Goal: Task Accomplishment & Management: Use online tool/utility

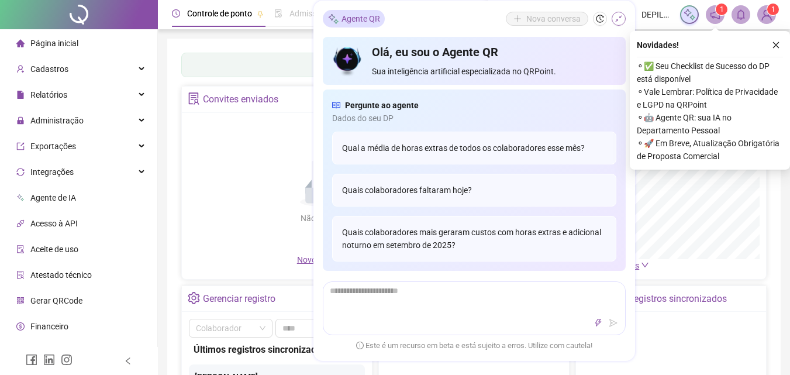
click at [617, 19] on icon "shrink" at bounding box center [619, 19] width 8 height 8
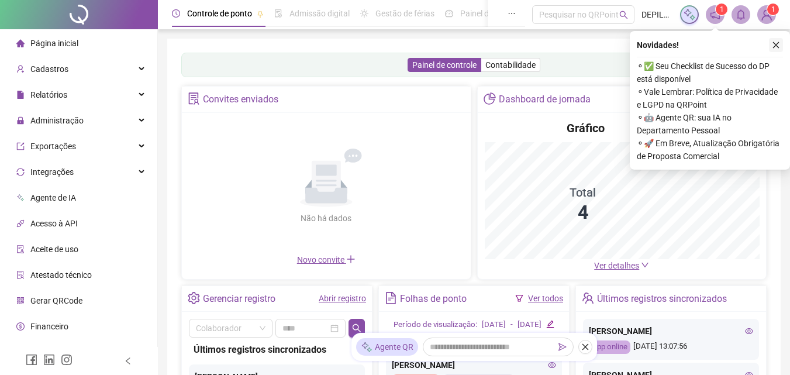
click at [772, 47] on icon "close" at bounding box center [776, 45] width 8 height 8
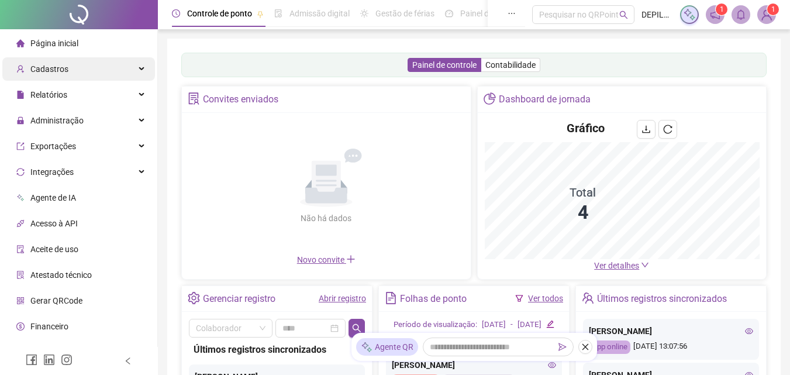
click at [76, 63] on div "Cadastros" at bounding box center [78, 68] width 153 height 23
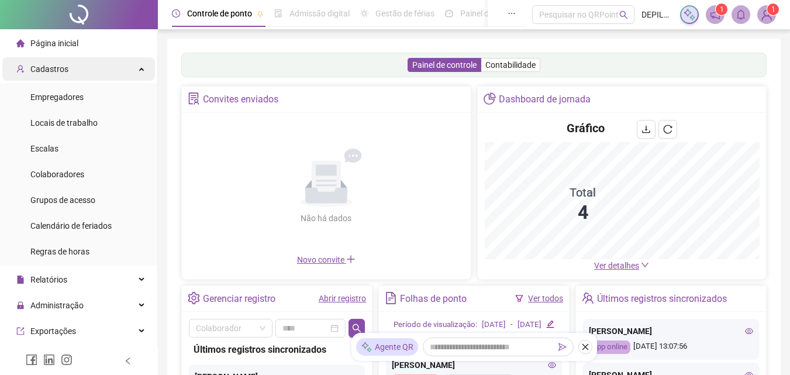
click at [74, 67] on div "Cadastros" at bounding box center [78, 68] width 153 height 23
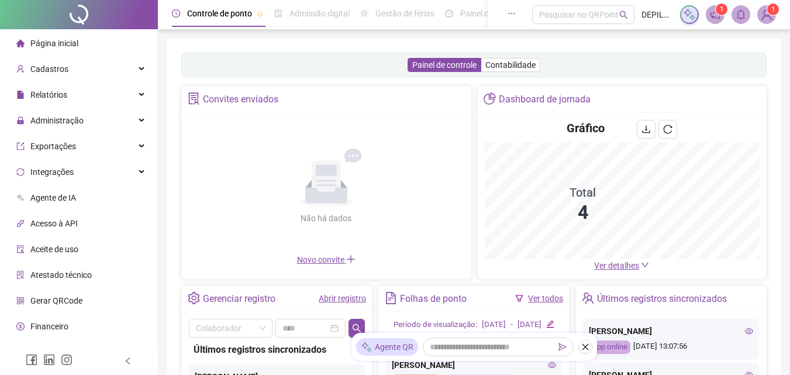
click at [82, 113] on div "Administração" at bounding box center [78, 120] width 153 height 23
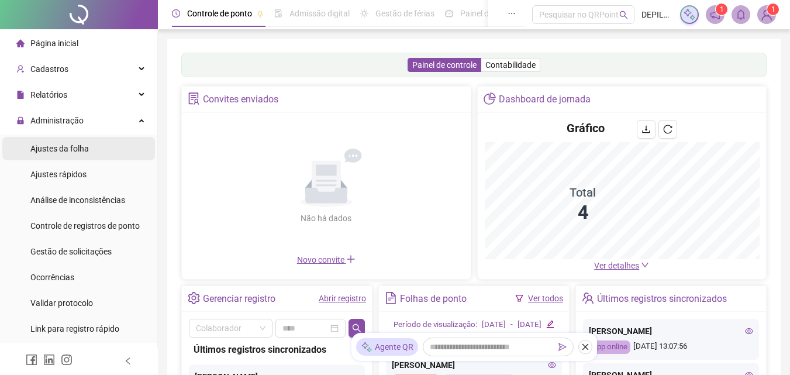
click at [73, 152] on span "Ajustes da folha" at bounding box center [59, 148] width 58 height 9
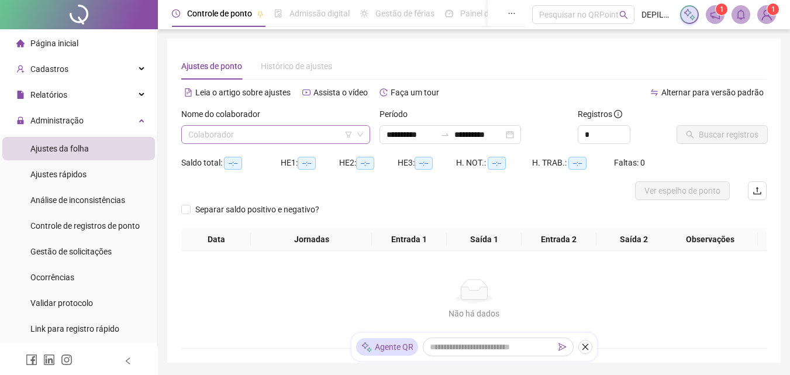
click at [248, 139] on input "search" at bounding box center [270, 135] width 164 height 18
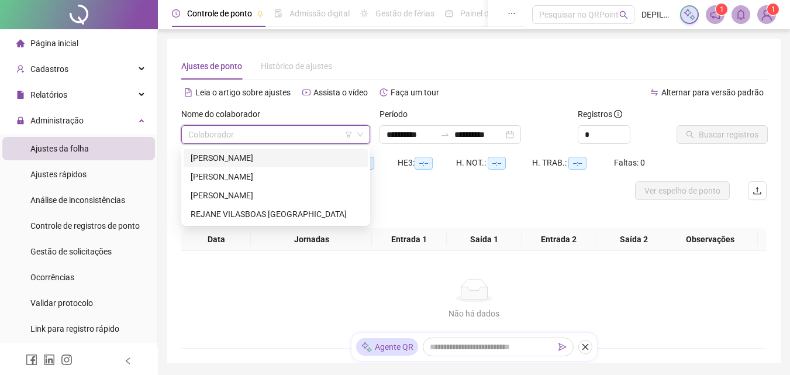
click at [236, 156] on div "[PERSON_NAME]" at bounding box center [276, 157] width 170 height 13
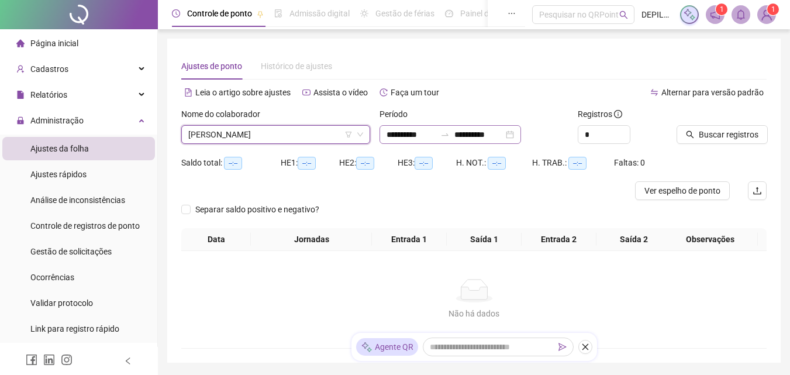
click at [521, 132] on div "**********" at bounding box center [450, 134] width 142 height 19
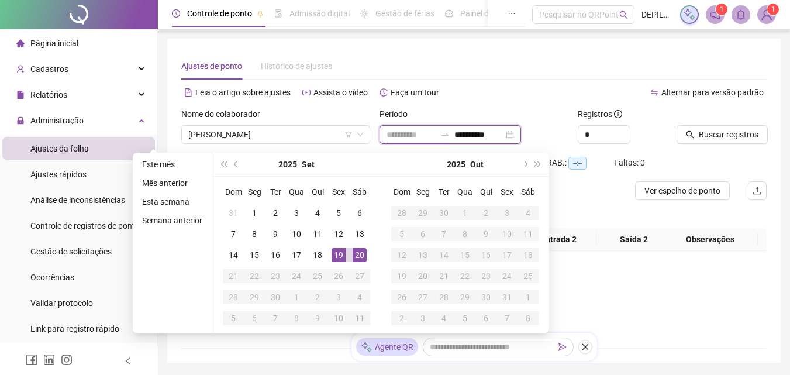
type input "**********"
click at [357, 255] on div "20" at bounding box center [360, 255] width 14 height 14
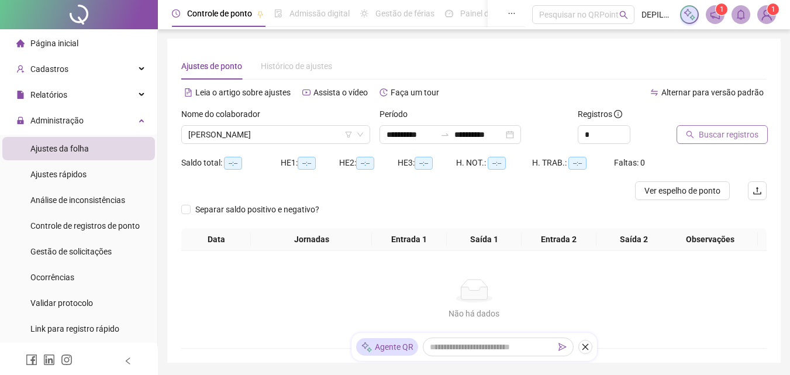
click at [707, 140] on span "Buscar registros" at bounding box center [729, 134] width 60 height 13
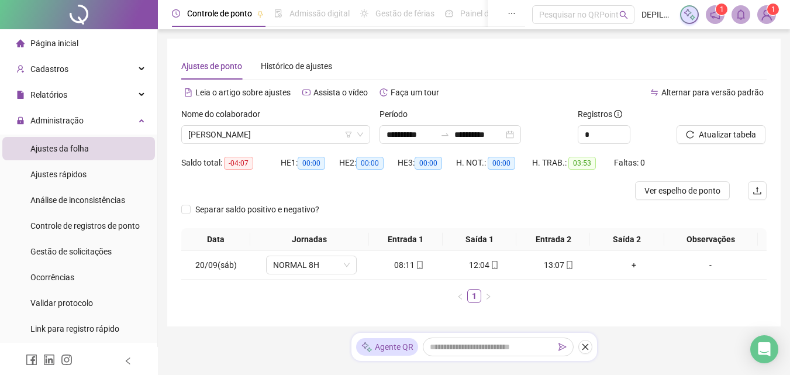
drag, startPoint x: 307, startPoint y: 134, endPoint x: 281, endPoint y: 168, distance: 42.6
click at [306, 134] on span "[PERSON_NAME]" at bounding box center [275, 135] width 175 height 18
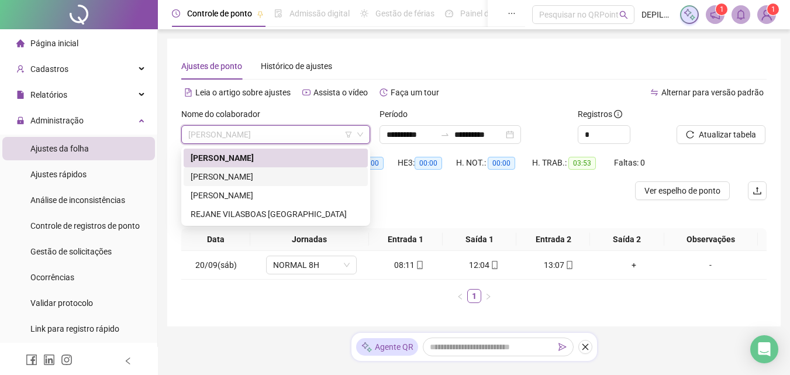
click at [270, 179] on div "[PERSON_NAME]" at bounding box center [276, 176] width 170 height 13
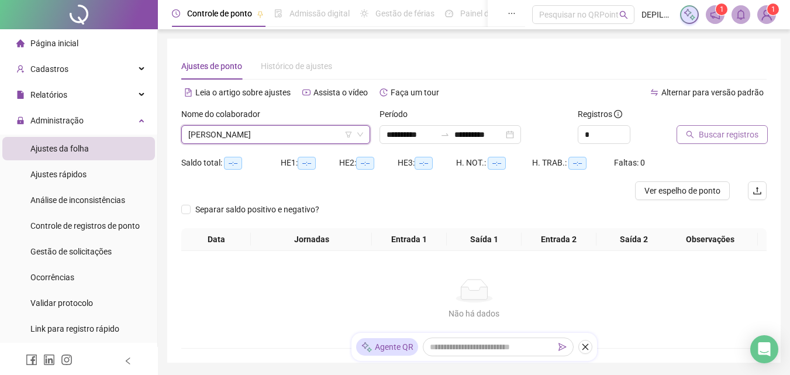
click at [703, 127] on button "Buscar registros" at bounding box center [722, 134] width 91 height 19
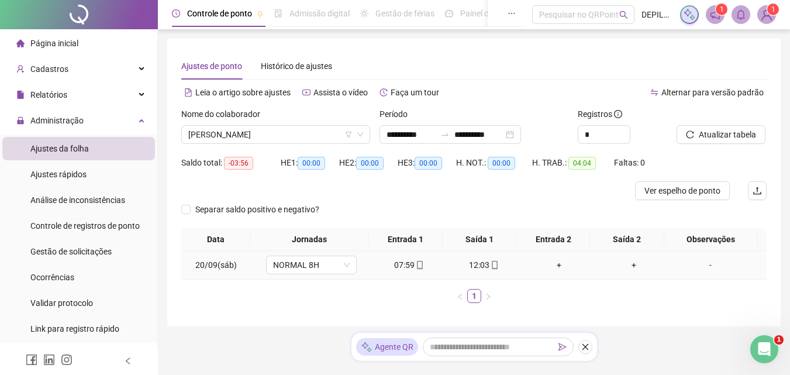
click at [550, 265] on div "+" at bounding box center [558, 264] width 65 height 13
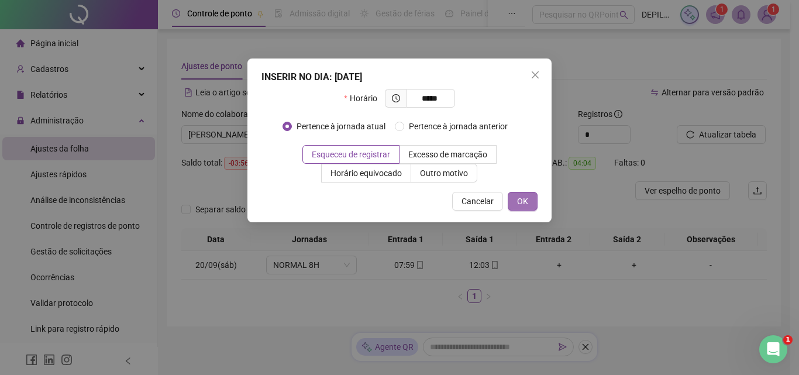
type input "*****"
click at [519, 204] on span "OK" at bounding box center [522, 201] width 11 height 13
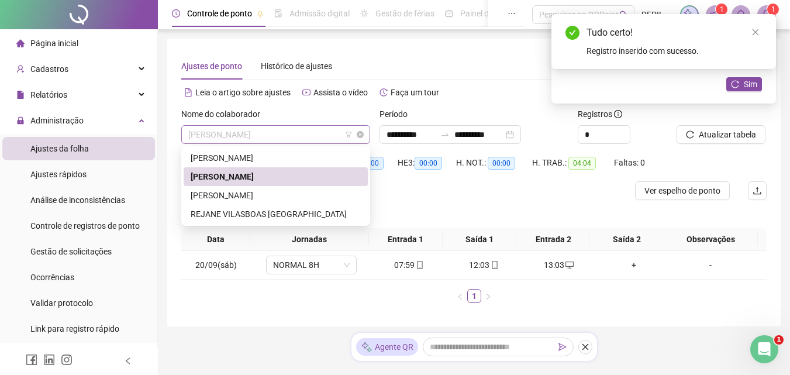
drag, startPoint x: 301, startPoint y: 129, endPoint x: 298, endPoint y: 167, distance: 38.1
click at [301, 129] on span "[PERSON_NAME]" at bounding box center [275, 135] width 175 height 18
click at [282, 196] on div "[PERSON_NAME]" at bounding box center [276, 195] width 170 height 13
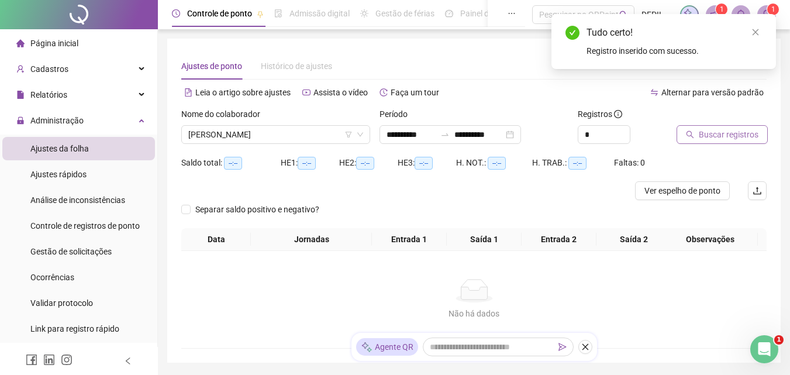
click at [687, 129] on button "Buscar registros" at bounding box center [722, 134] width 91 height 19
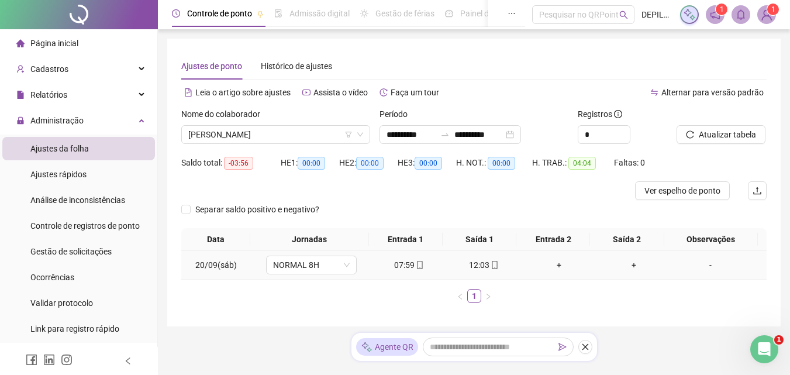
click at [553, 265] on div "+" at bounding box center [558, 264] width 65 height 13
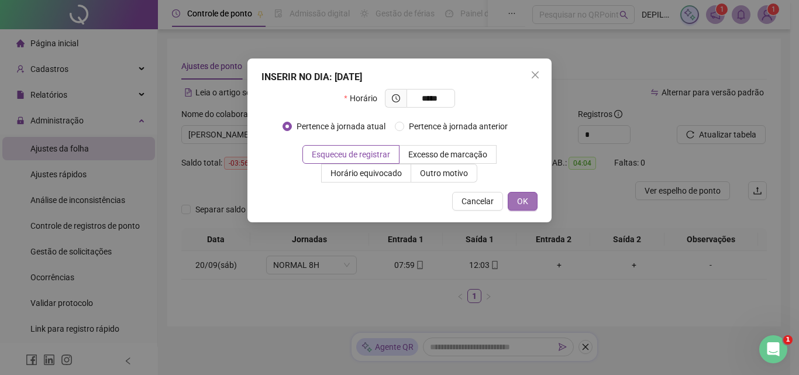
type input "*****"
click at [535, 207] on button "OK" at bounding box center [523, 201] width 30 height 19
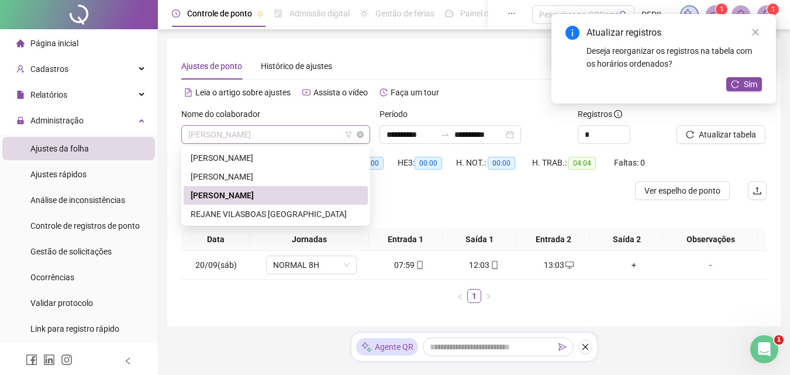
click at [302, 127] on span "[PERSON_NAME]" at bounding box center [275, 135] width 175 height 18
click at [278, 212] on div "REJANE VILASBOAS [GEOGRAPHIC_DATA]" at bounding box center [276, 214] width 170 height 13
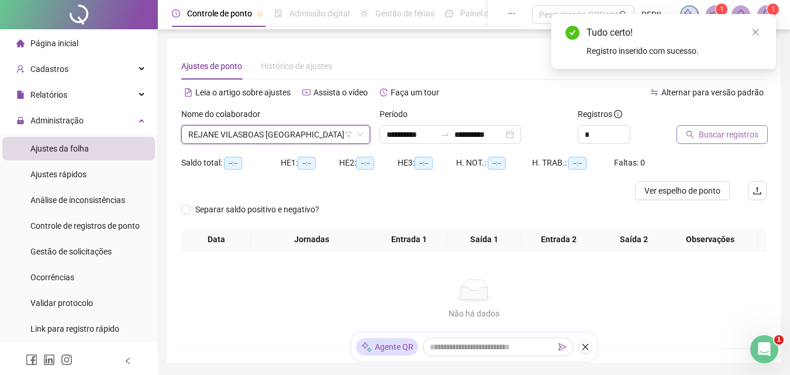
click at [707, 130] on span "Buscar registros" at bounding box center [729, 134] width 60 height 13
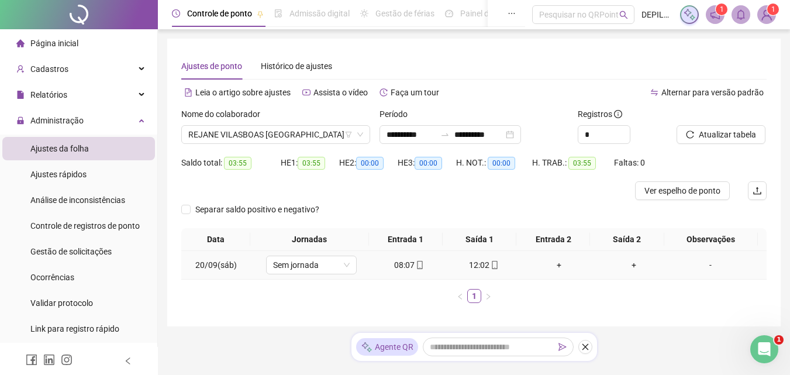
click at [557, 265] on div "+" at bounding box center [558, 264] width 65 height 13
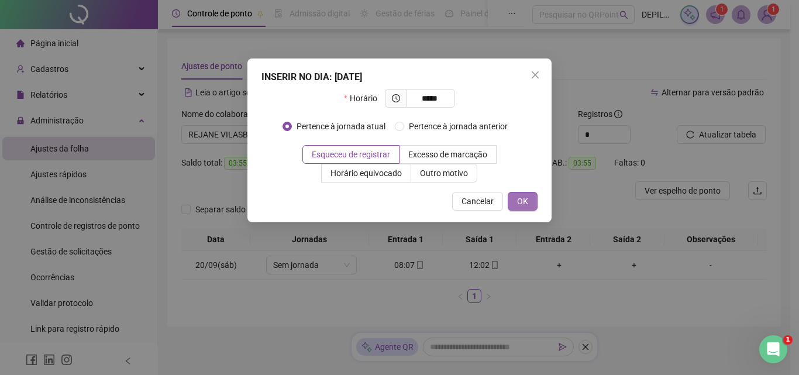
type input "*****"
click at [525, 199] on span "OK" at bounding box center [522, 201] width 11 height 13
